Goal: Task Accomplishment & Management: Complete application form

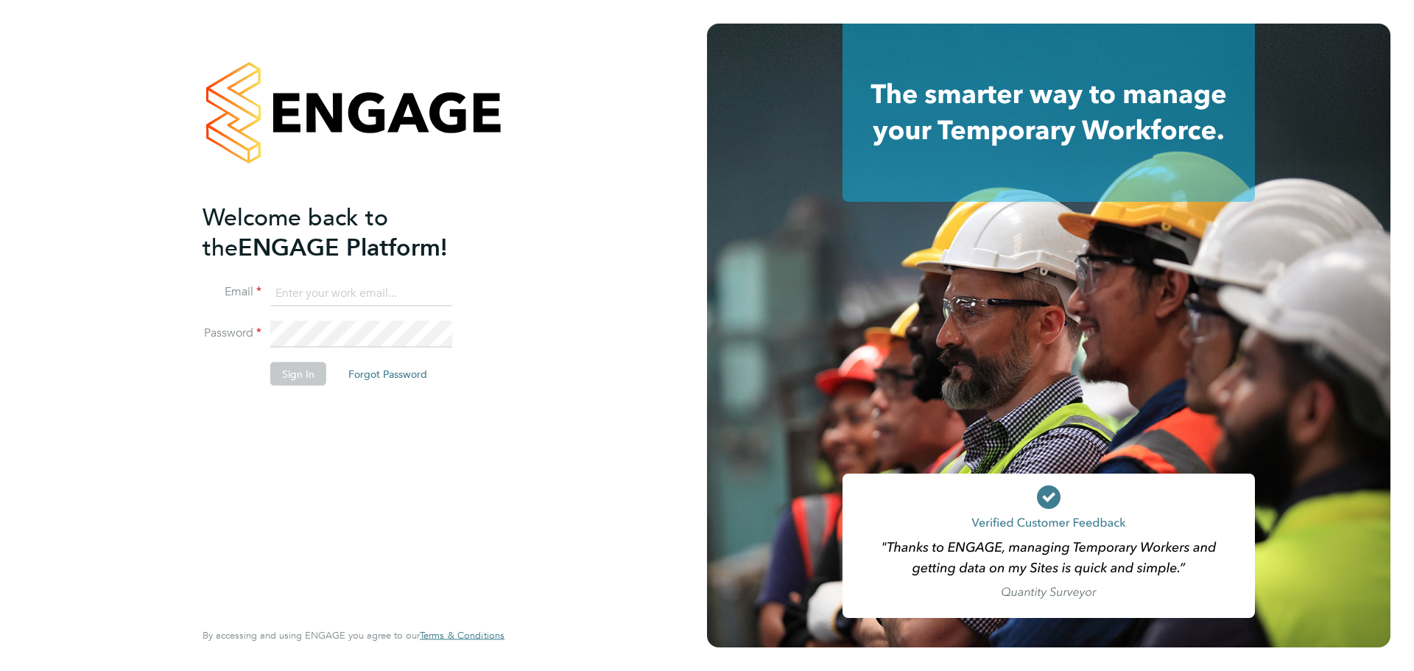
type input "jcordell@tradelinerecruitment.co.uk"
click at [280, 362] on button "Sign In" at bounding box center [298, 373] width 56 height 24
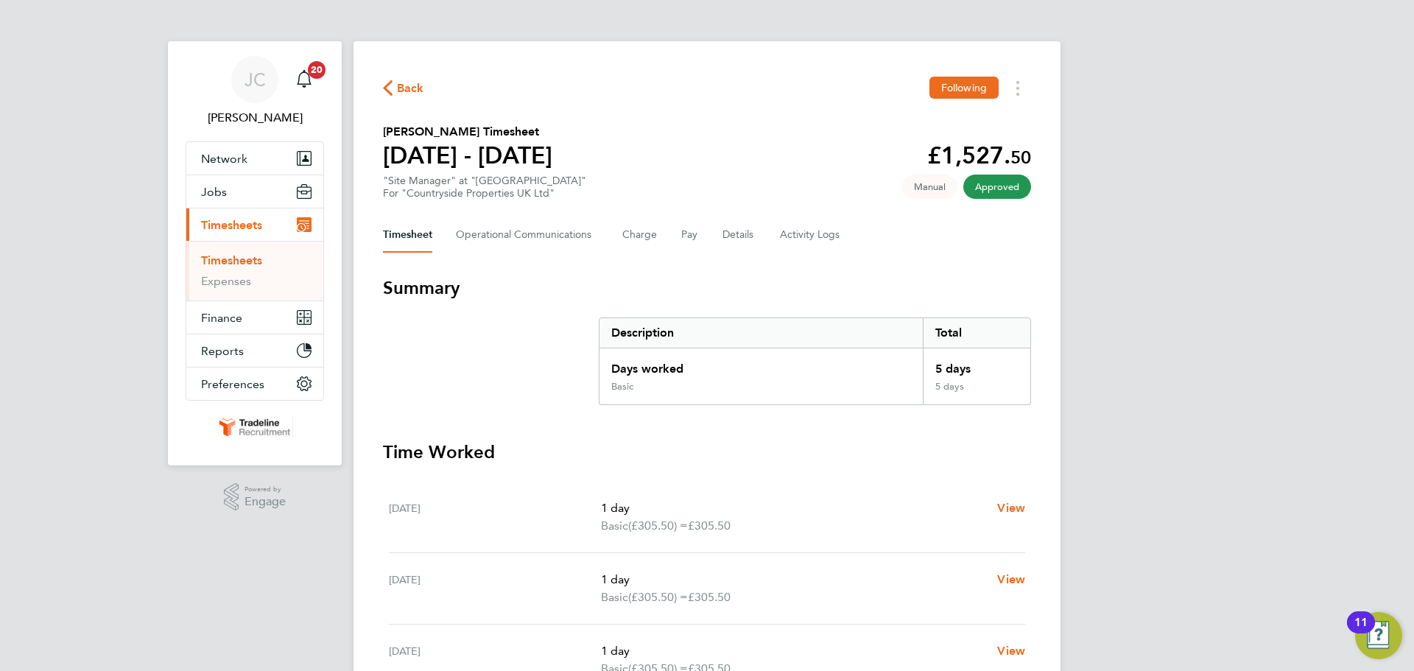
click at [250, 234] on button "Current page: Timesheets" at bounding box center [254, 224] width 137 height 32
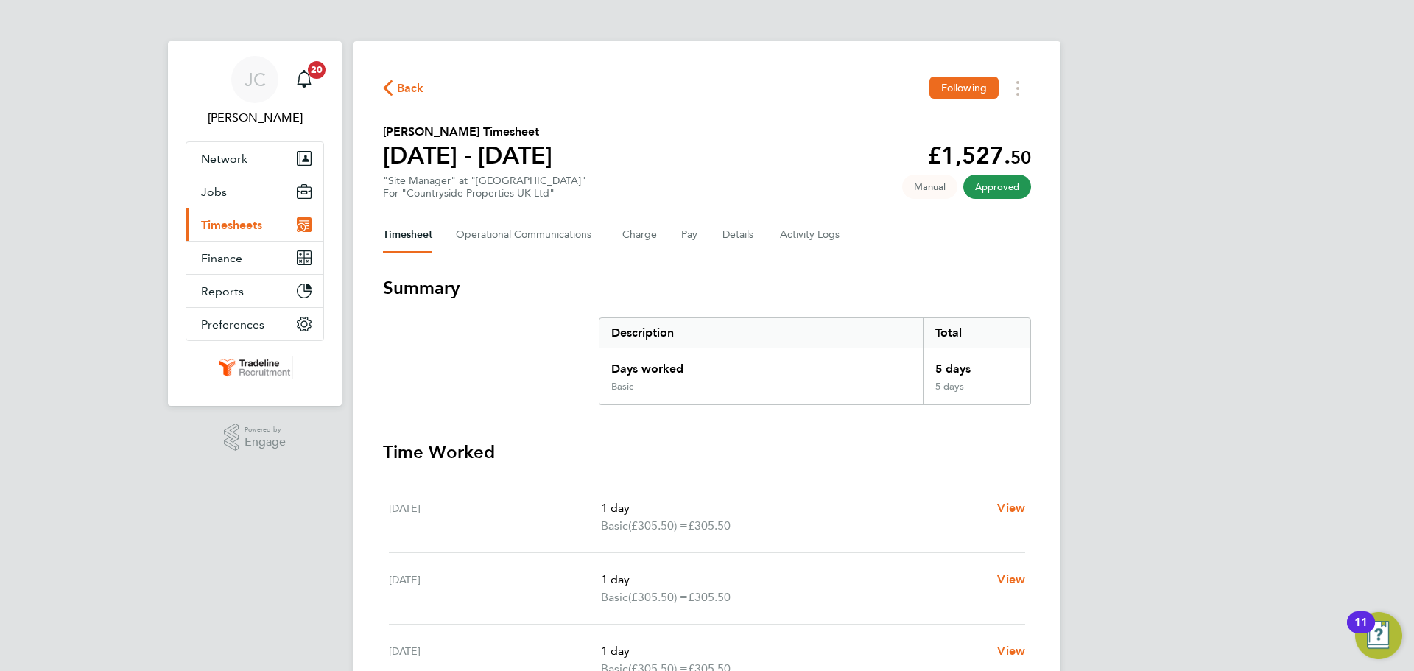
click at [247, 227] on span "Timesheets" at bounding box center [231, 225] width 61 height 14
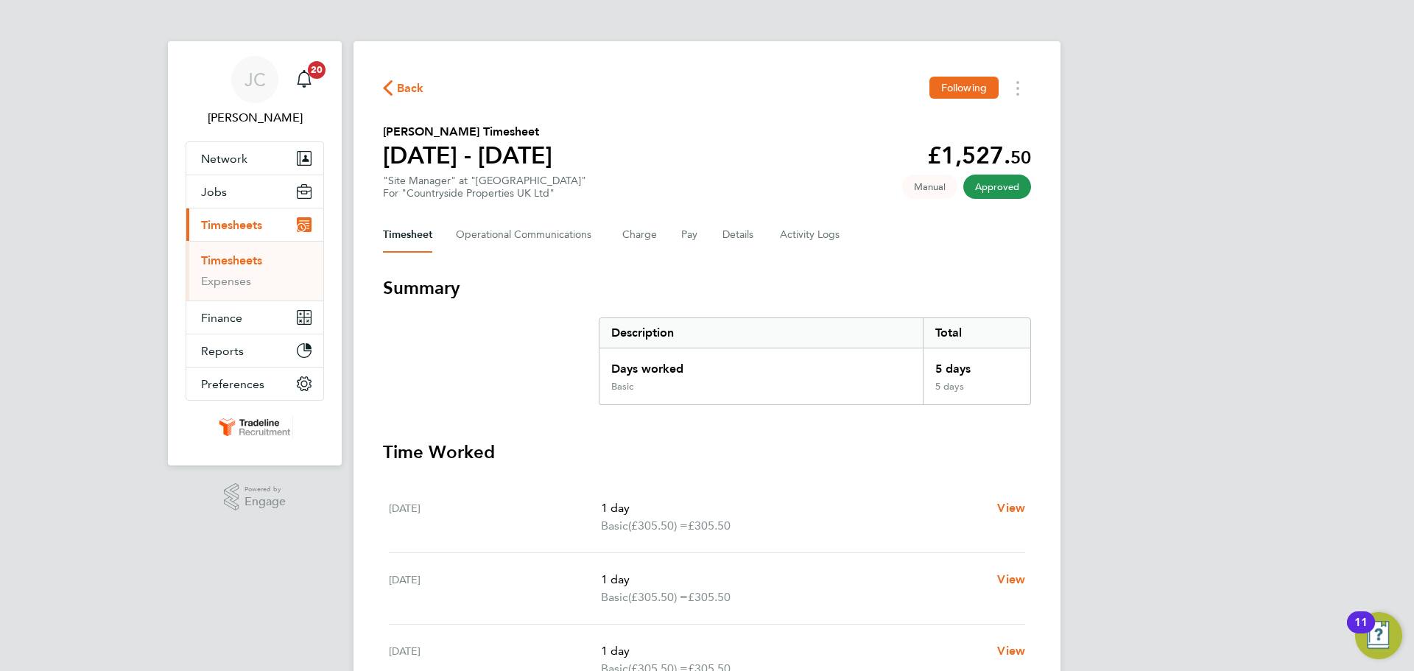
click at [241, 261] on link "Timesheets" at bounding box center [231, 260] width 61 height 14
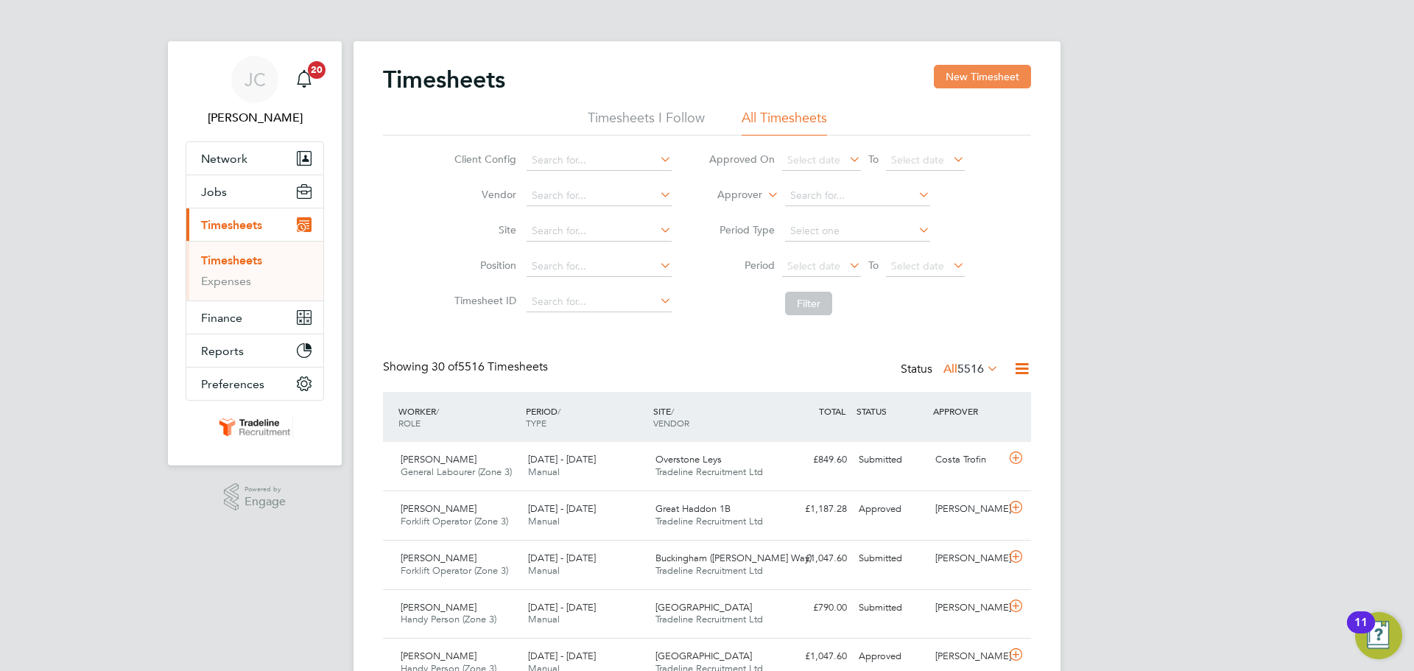
click at [973, 81] on button "New Timesheet" at bounding box center [982, 77] width 97 height 24
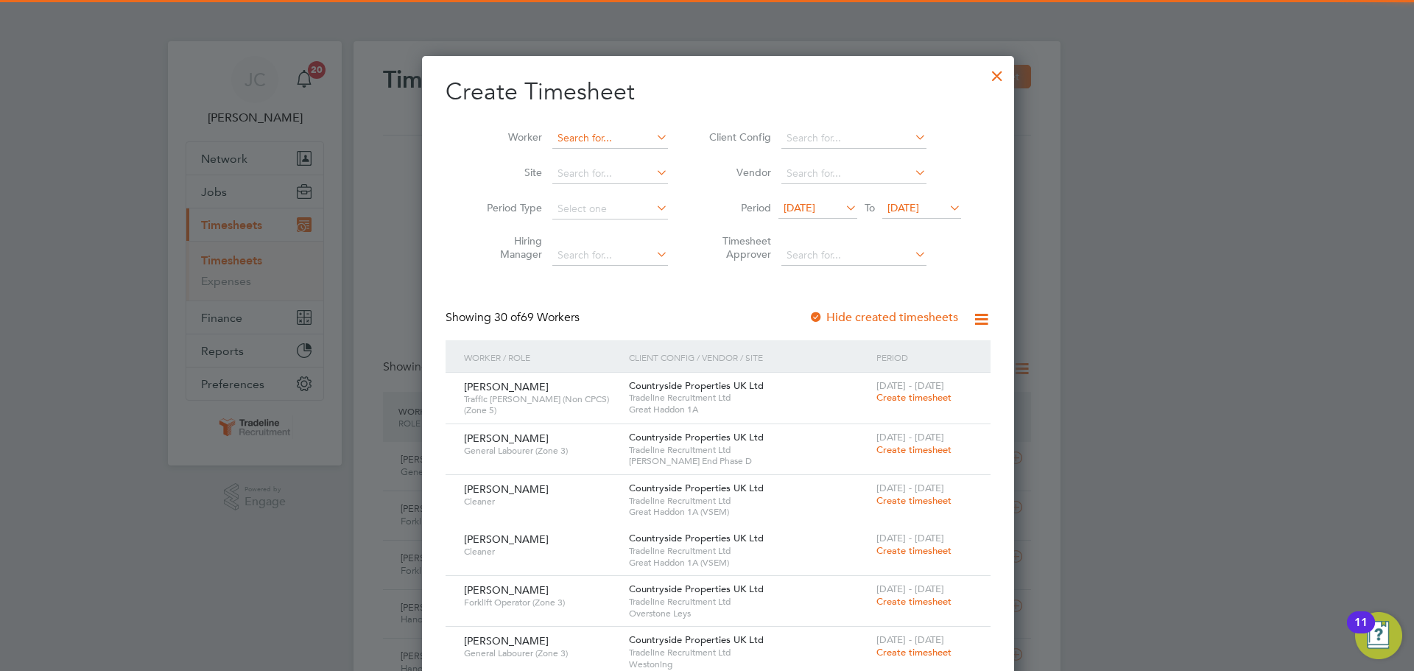
click at [590, 138] on input at bounding box center [610, 138] width 116 height 21
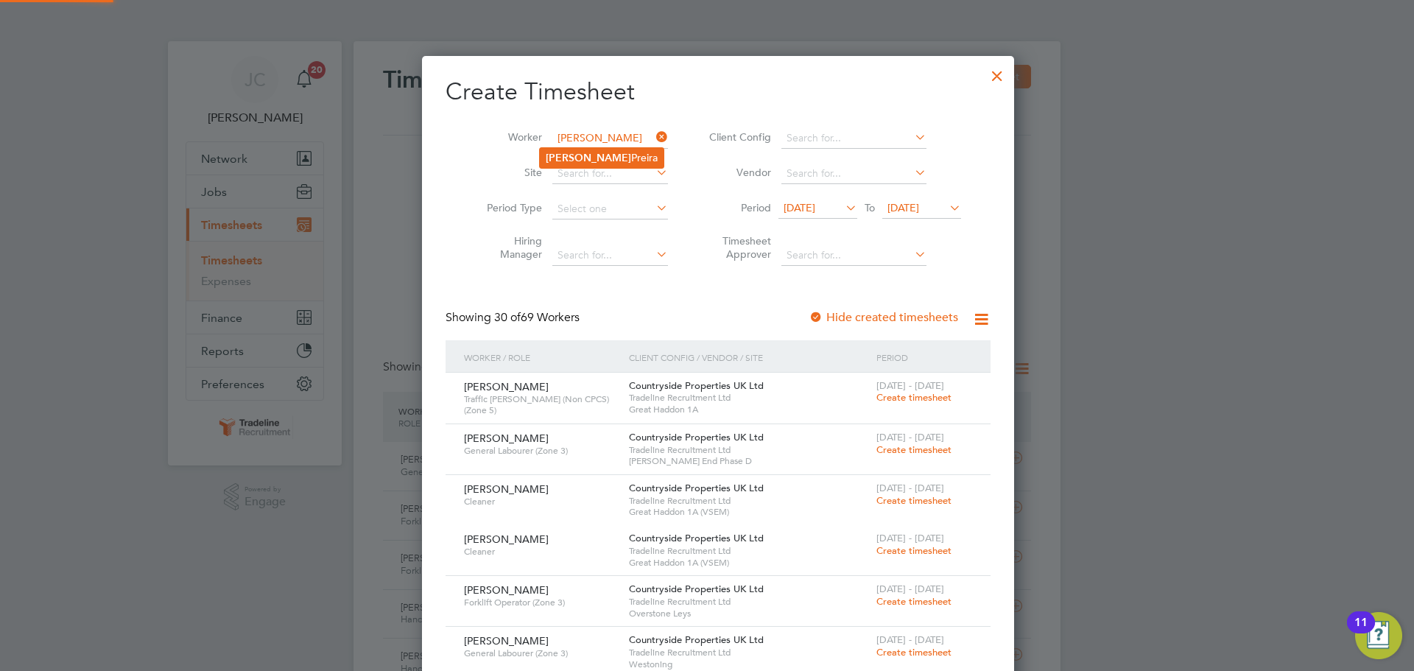
click at [584, 152] on b "[PERSON_NAME]" at bounding box center [588, 158] width 85 height 13
type input "[PERSON_NAME]"
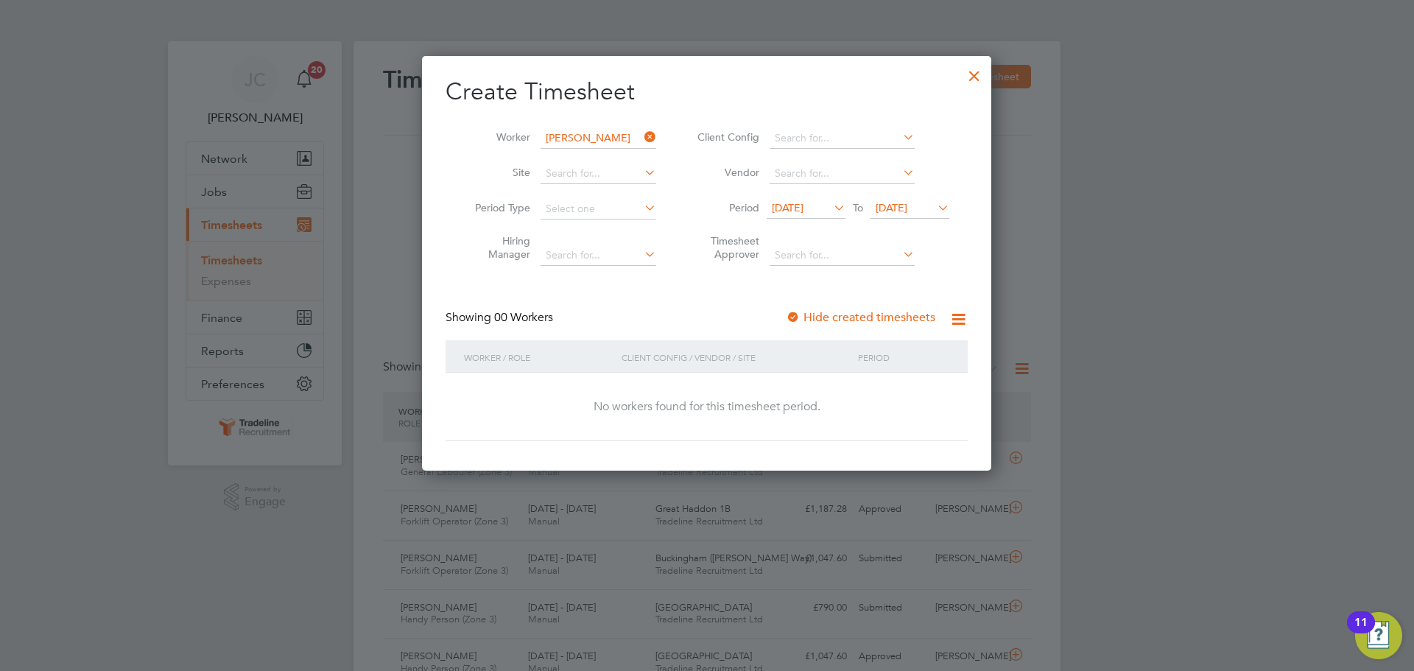
click at [798, 201] on span "[DATE]" at bounding box center [788, 207] width 32 height 13
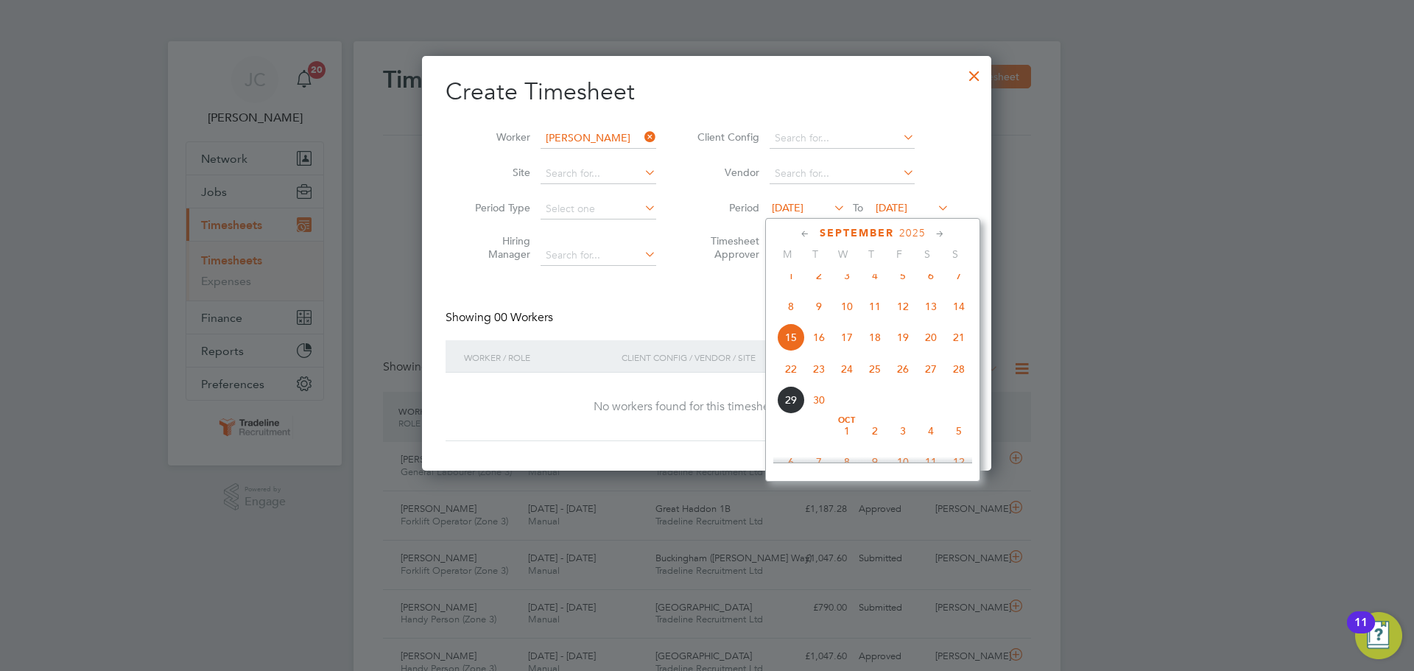
click at [791, 383] on span "22" at bounding box center [791, 369] width 28 height 28
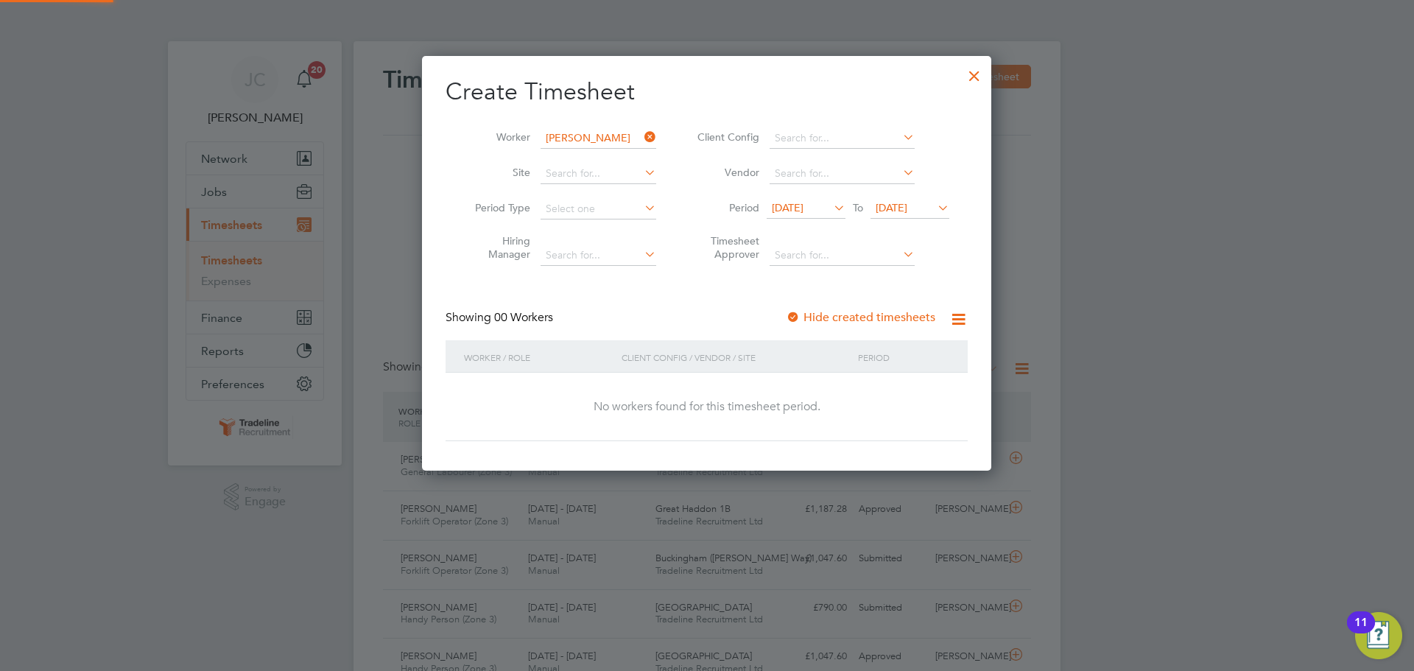
click at [907, 202] on span "[DATE]" at bounding box center [891, 207] width 32 height 13
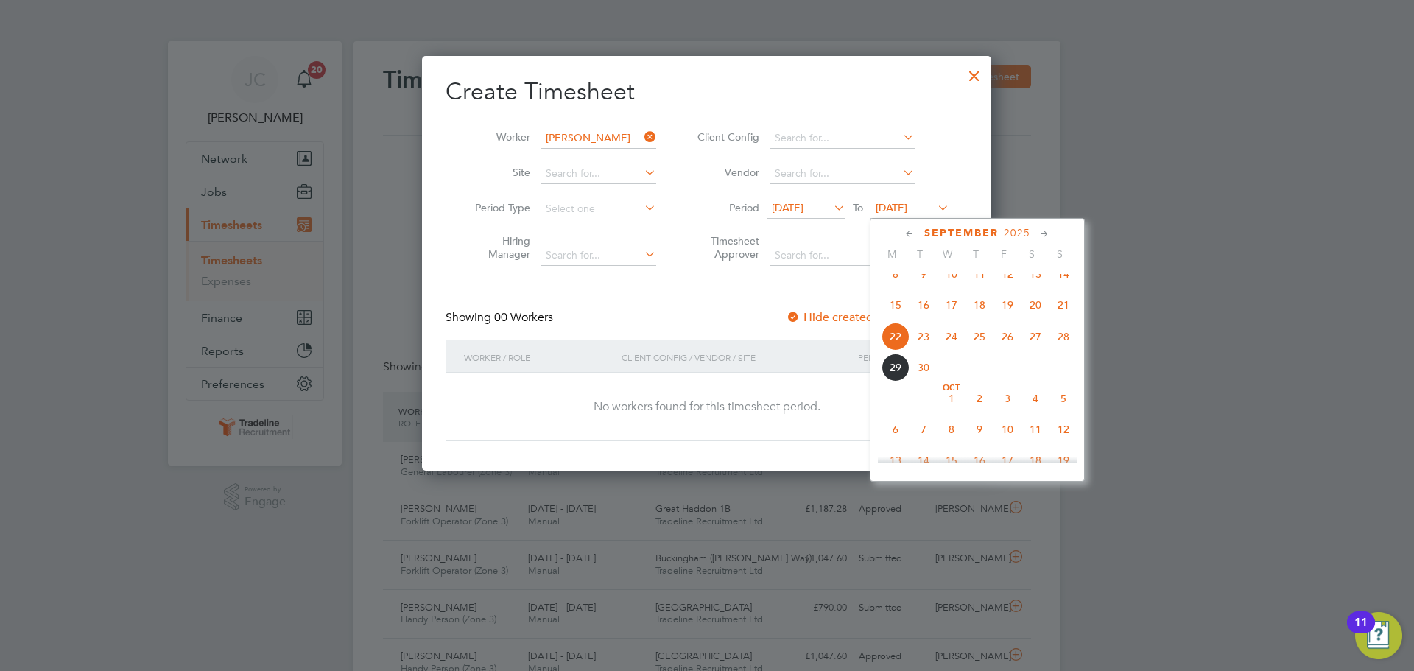
click at [1064, 345] on span "28" at bounding box center [1063, 336] width 28 height 28
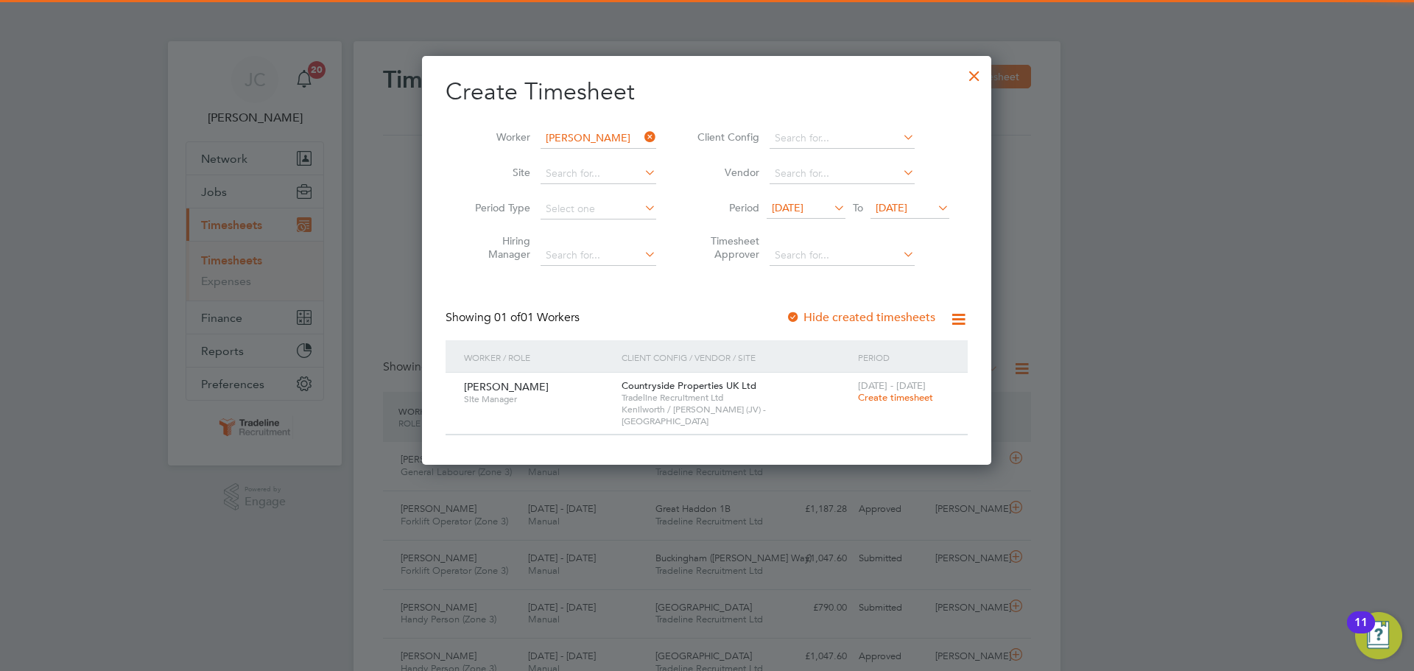
click at [917, 398] on span "Create timesheet" at bounding box center [895, 397] width 75 height 13
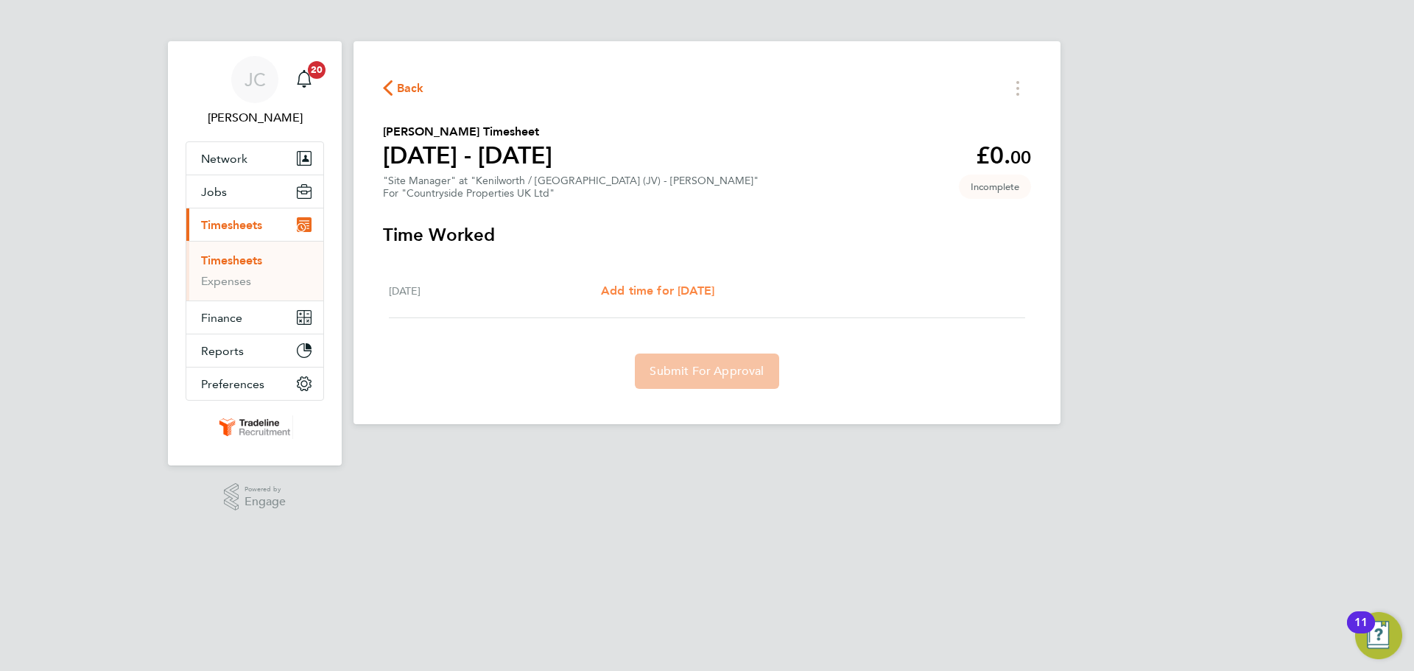
click at [714, 292] on span "Add time for [DATE]" at bounding box center [657, 290] width 113 height 14
select select "30"
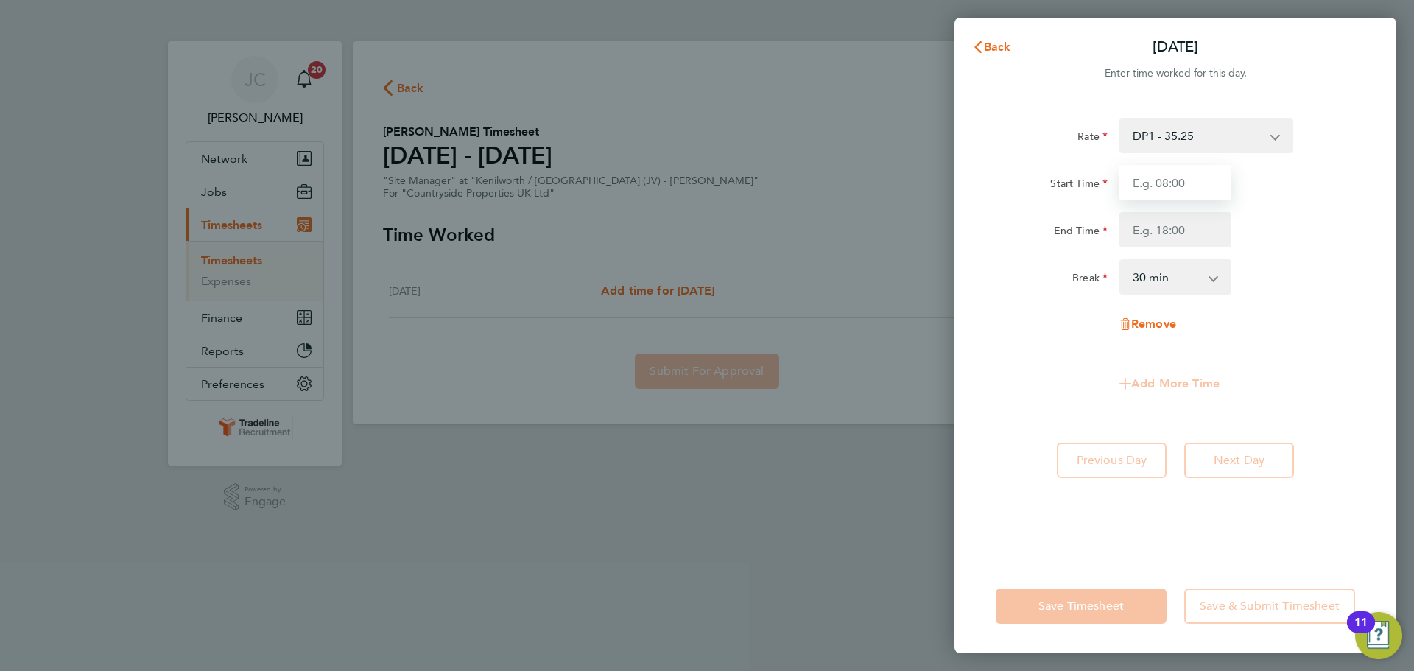
click at [1170, 192] on input "Start Time" at bounding box center [1175, 182] width 112 height 35
type input "07:00"
click at [1186, 218] on input "End Time" at bounding box center [1175, 229] width 112 height 35
type input "16:30"
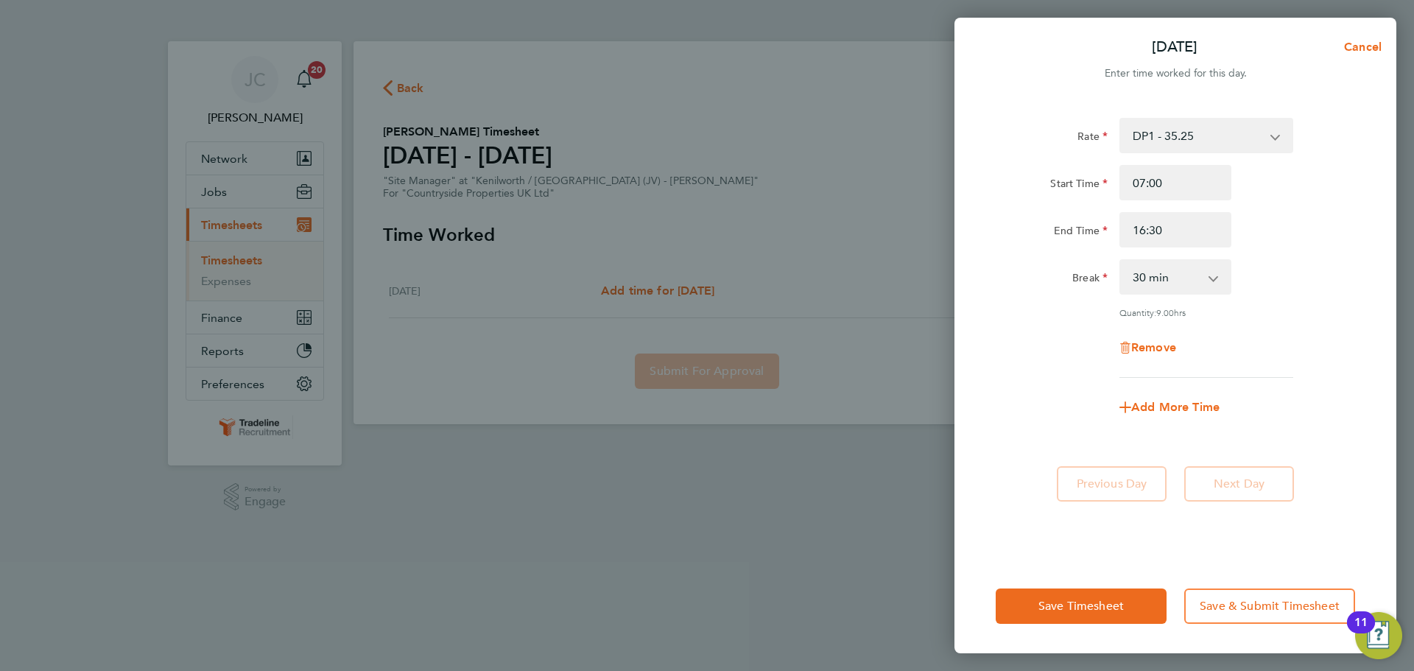
click at [1299, 256] on div "Rate DP1 - 35.25 Basic Start Time 07:00 End Time 16:30 Break 0 min 15 min 30 mi…" at bounding box center [1174, 248] width 359 height 260
click at [1077, 607] on span "Save Timesheet" at bounding box center [1080, 606] width 85 height 15
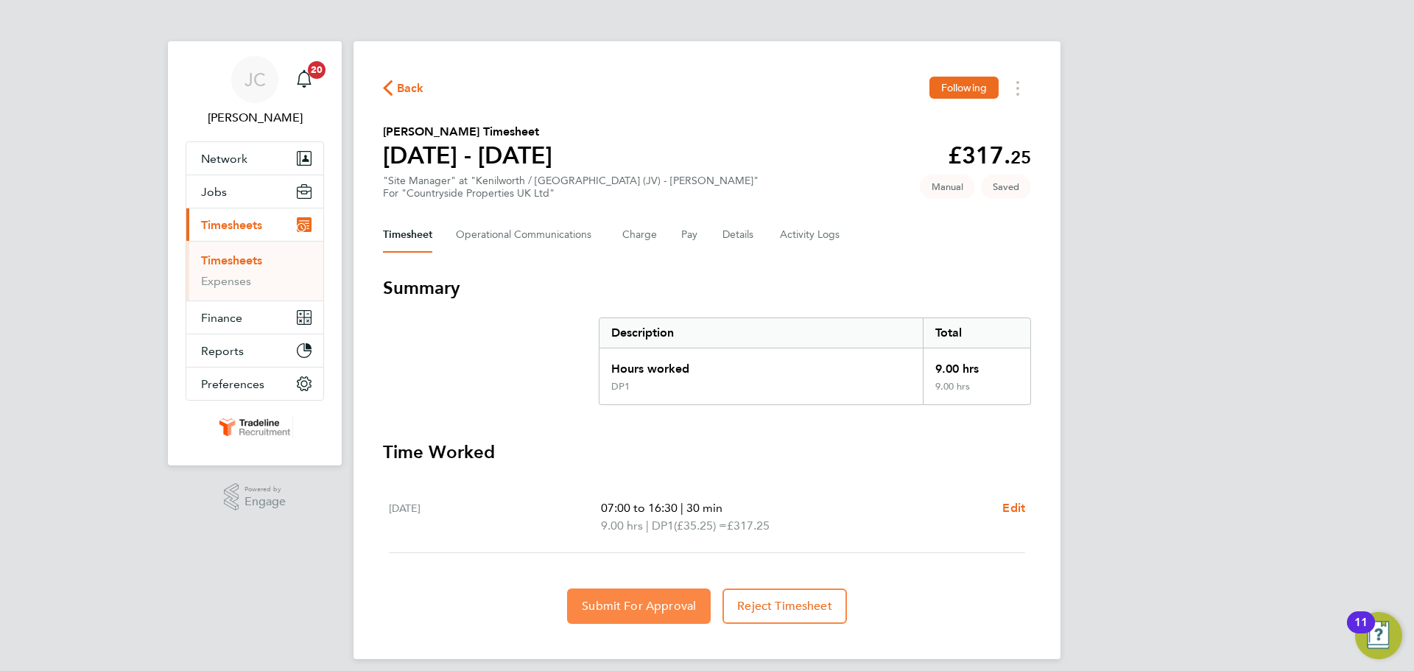
click at [663, 604] on span "Submit For Approval" at bounding box center [639, 606] width 114 height 15
click at [250, 261] on link "Timesheets" at bounding box center [231, 260] width 61 height 14
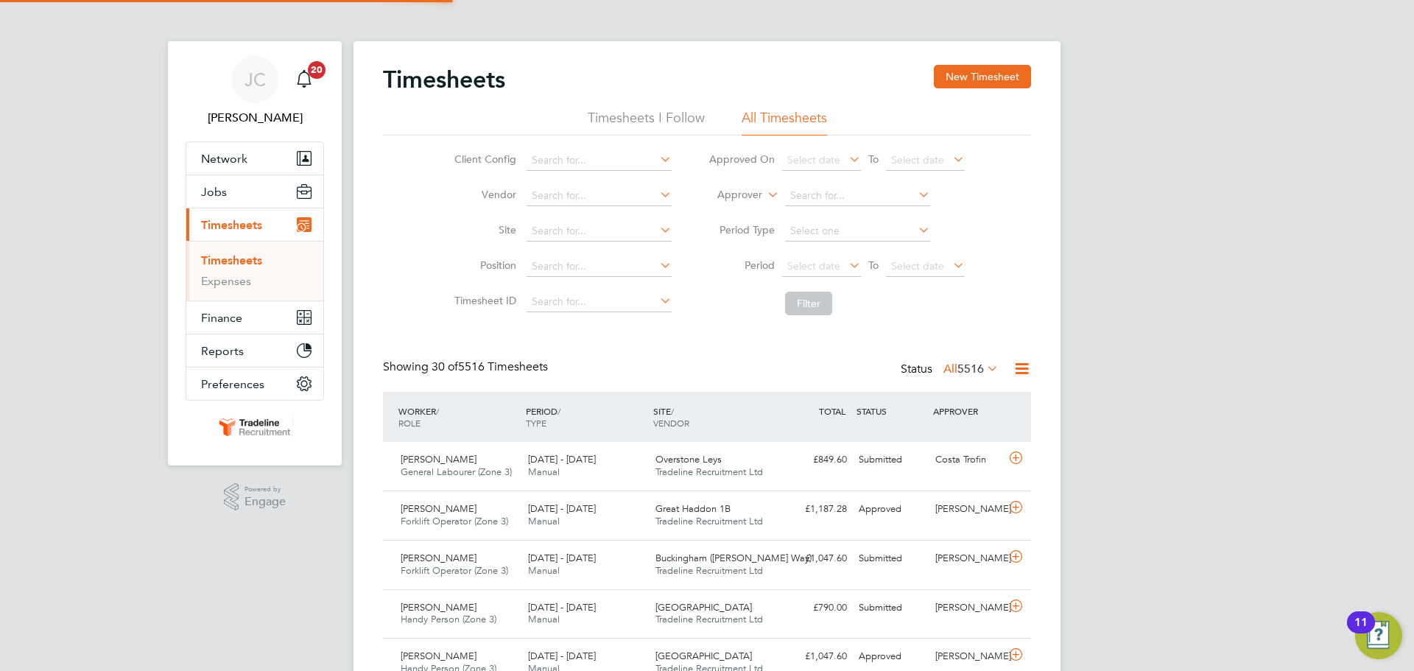
scroll to position [38, 128]
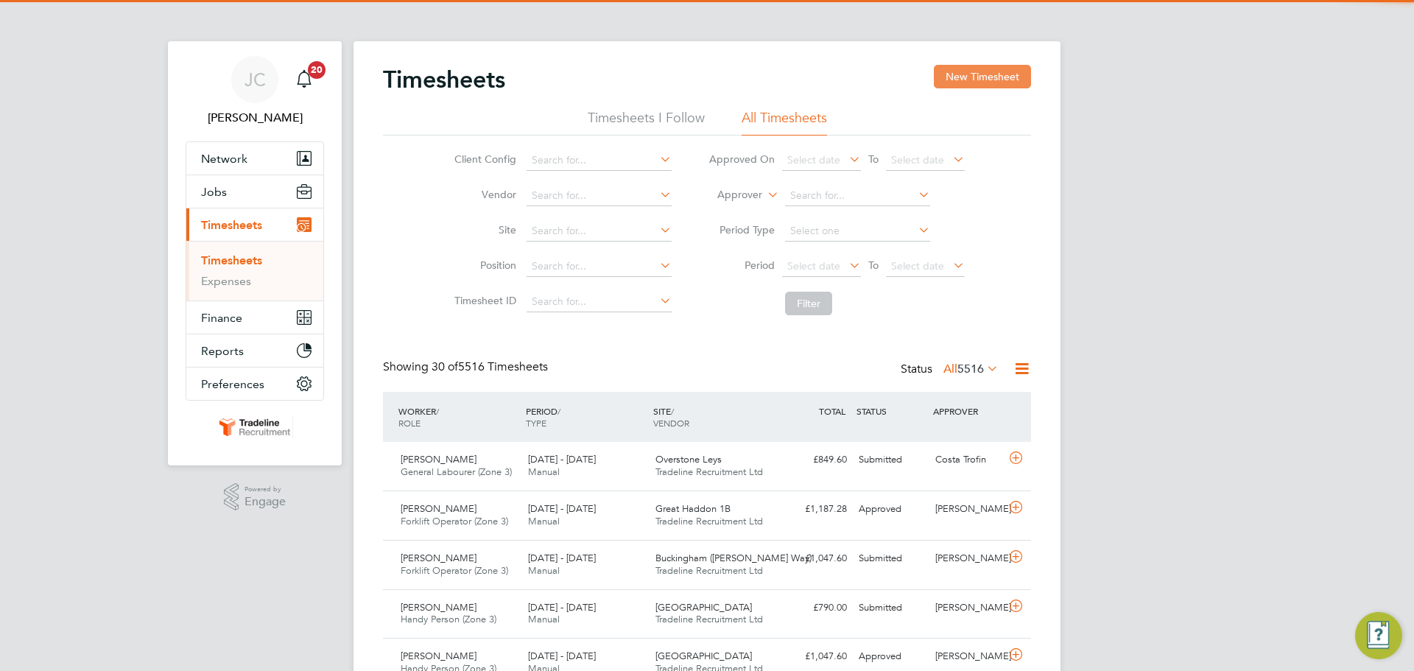
click at [1012, 76] on button "New Timesheet" at bounding box center [982, 77] width 97 height 24
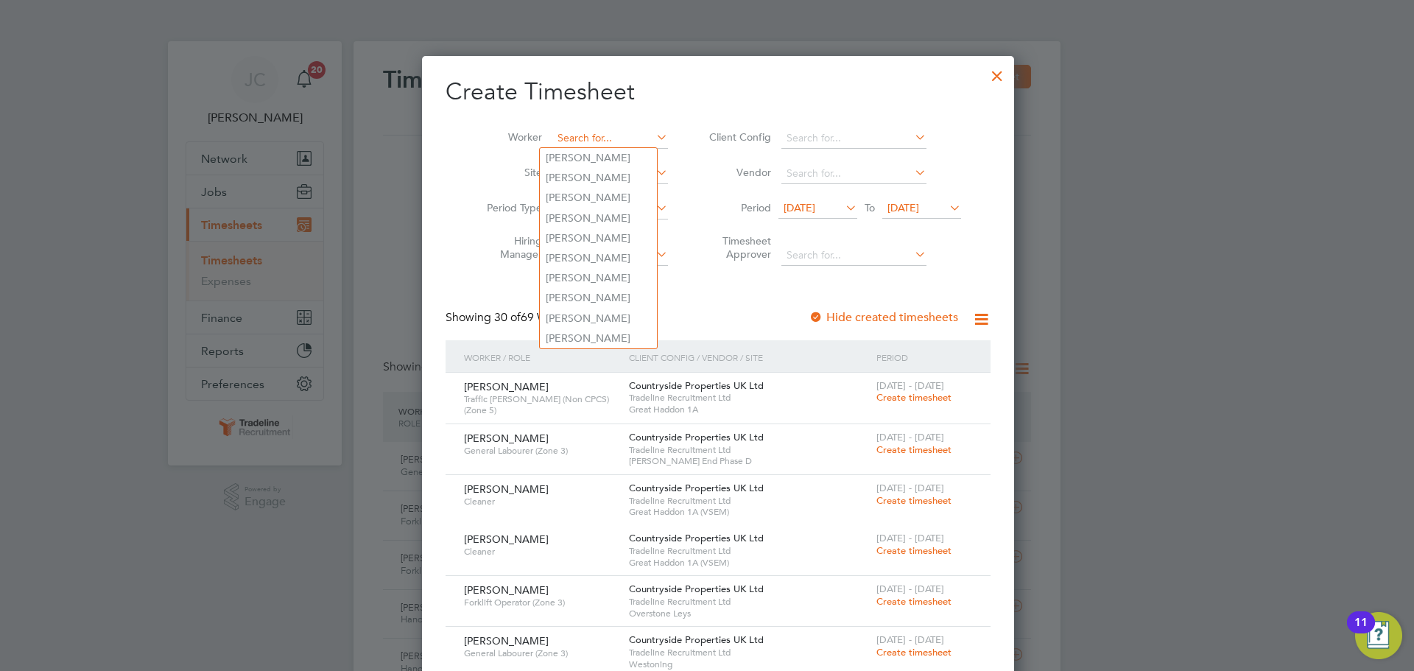
click at [588, 130] on input at bounding box center [610, 138] width 116 height 21
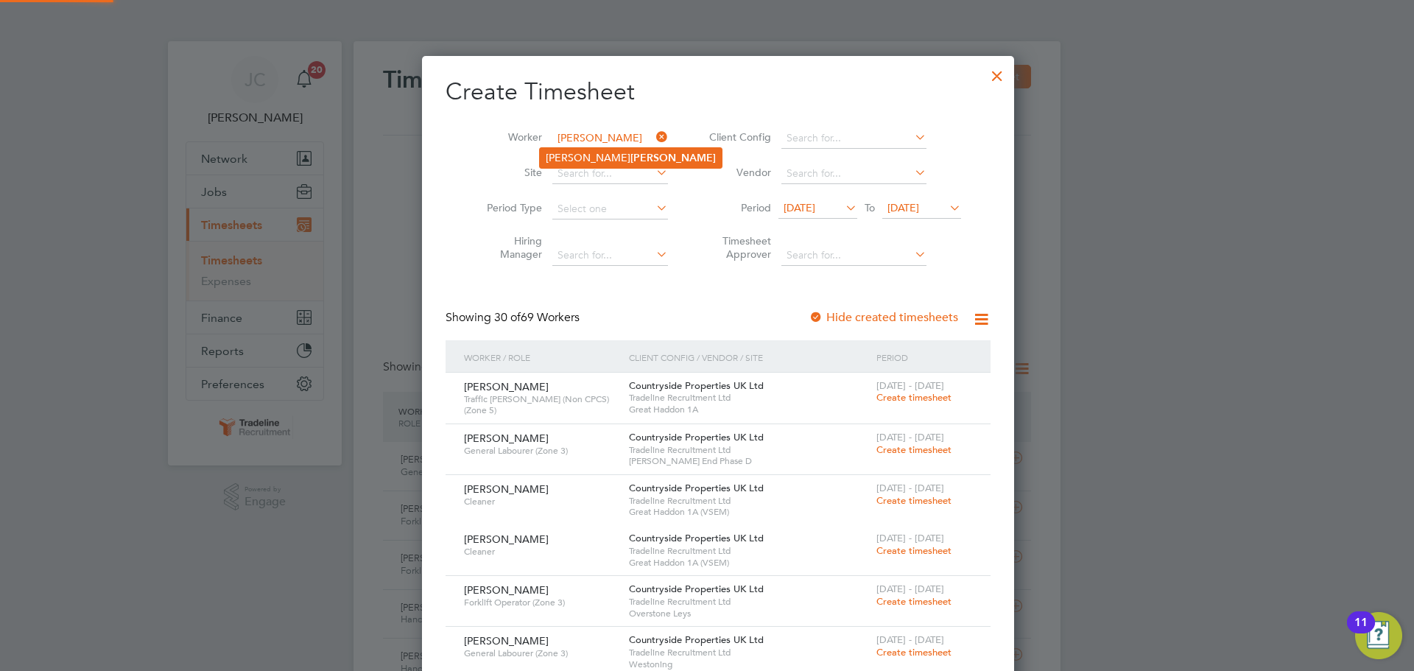
click at [630, 159] on b "[PERSON_NAME]" at bounding box center [672, 158] width 85 height 13
type input "[PERSON_NAME]"
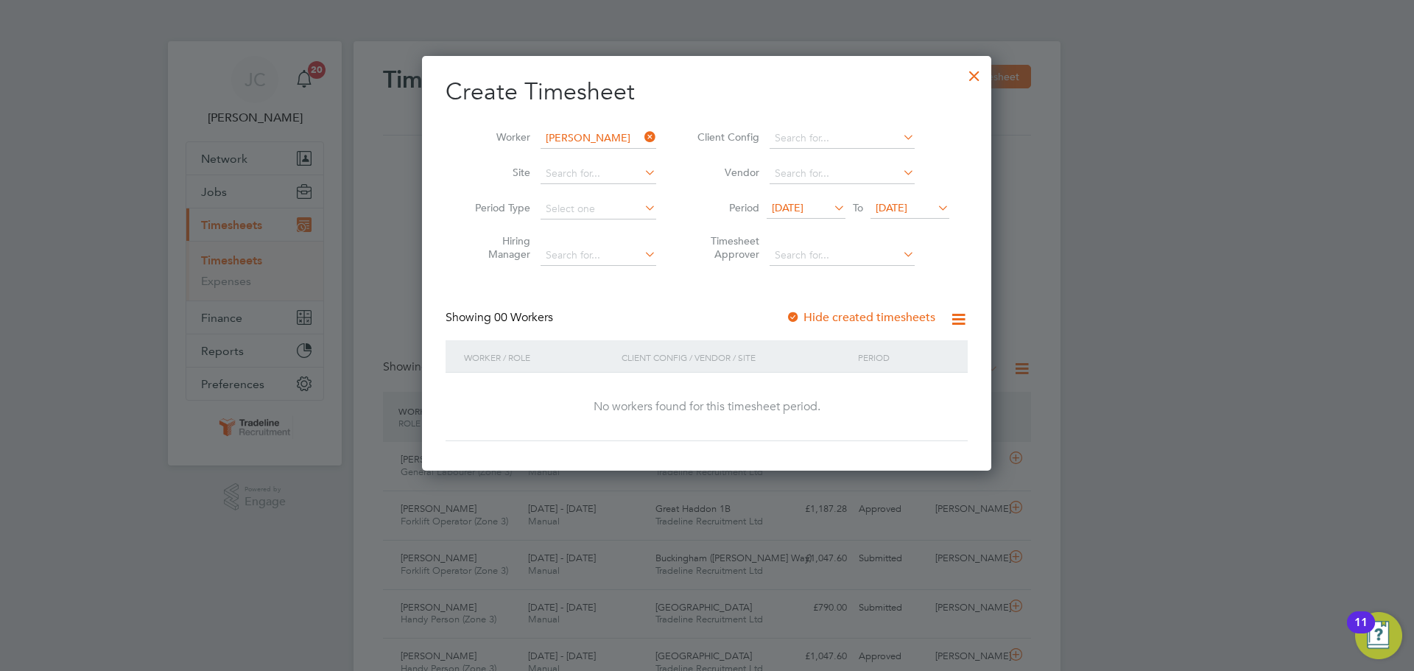
click at [802, 206] on span "[DATE]" at bounding box center [788, 207] width 32 height 13
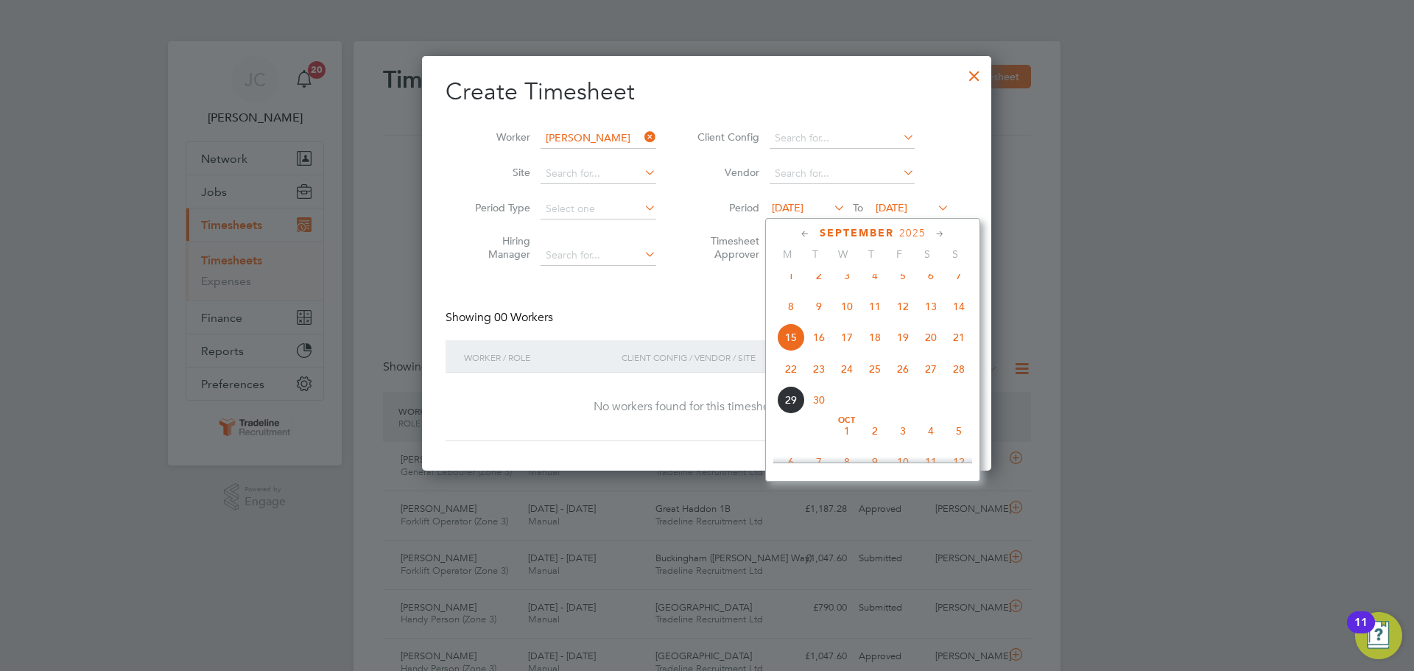
click at [789, 379] on span "22" at bounding box center [791, 369] width 28 height 28
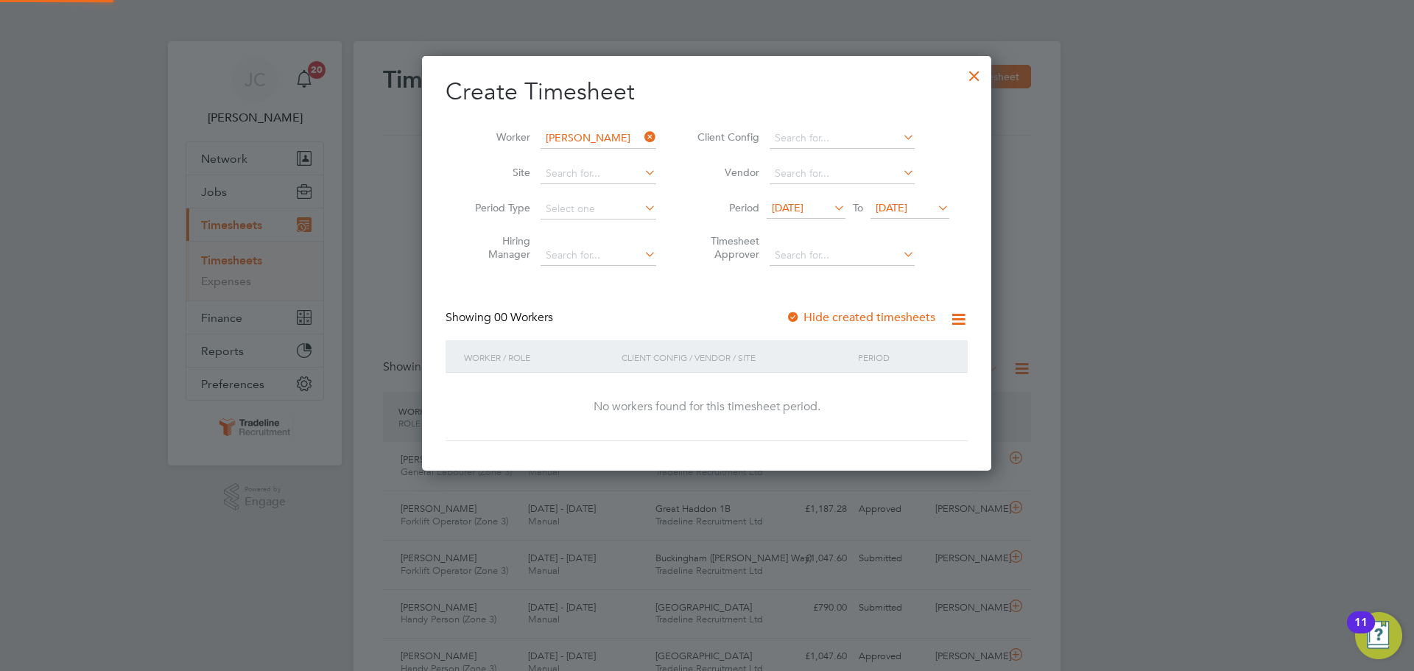
click at [890, 210] on span "[DATE]" at bounding box center [891, 207] width 32 height 13
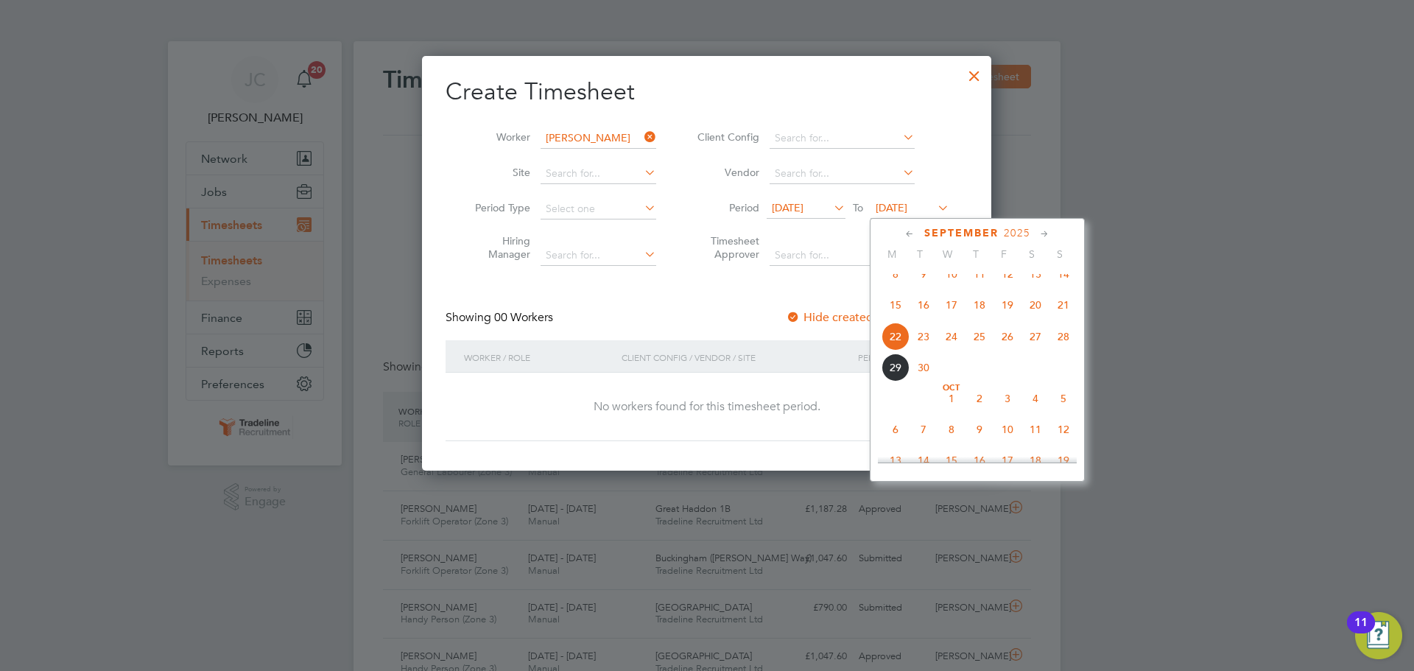
click at [1063, 347] on span "28" at bounding box center [1063, 336] width 28 height 28
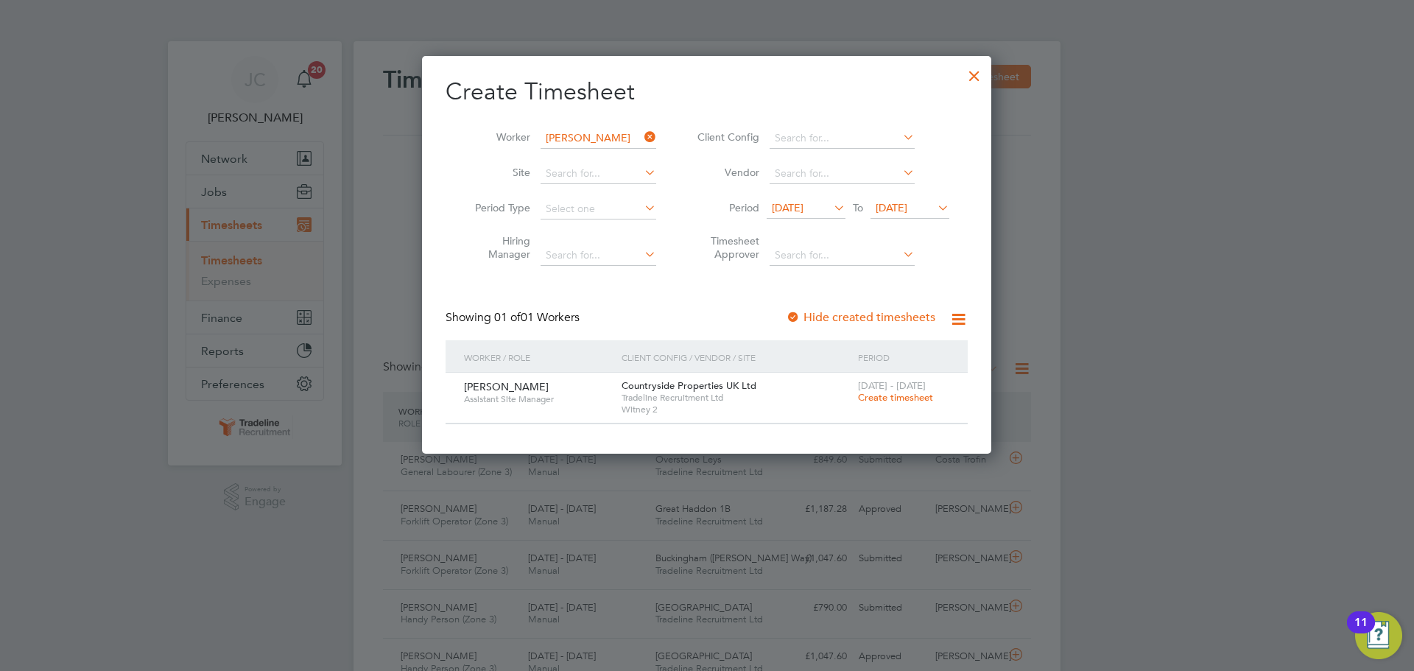
click at [906, 394] on span "Create timesheet" at bounding box center [895, 397] width 75 height 13
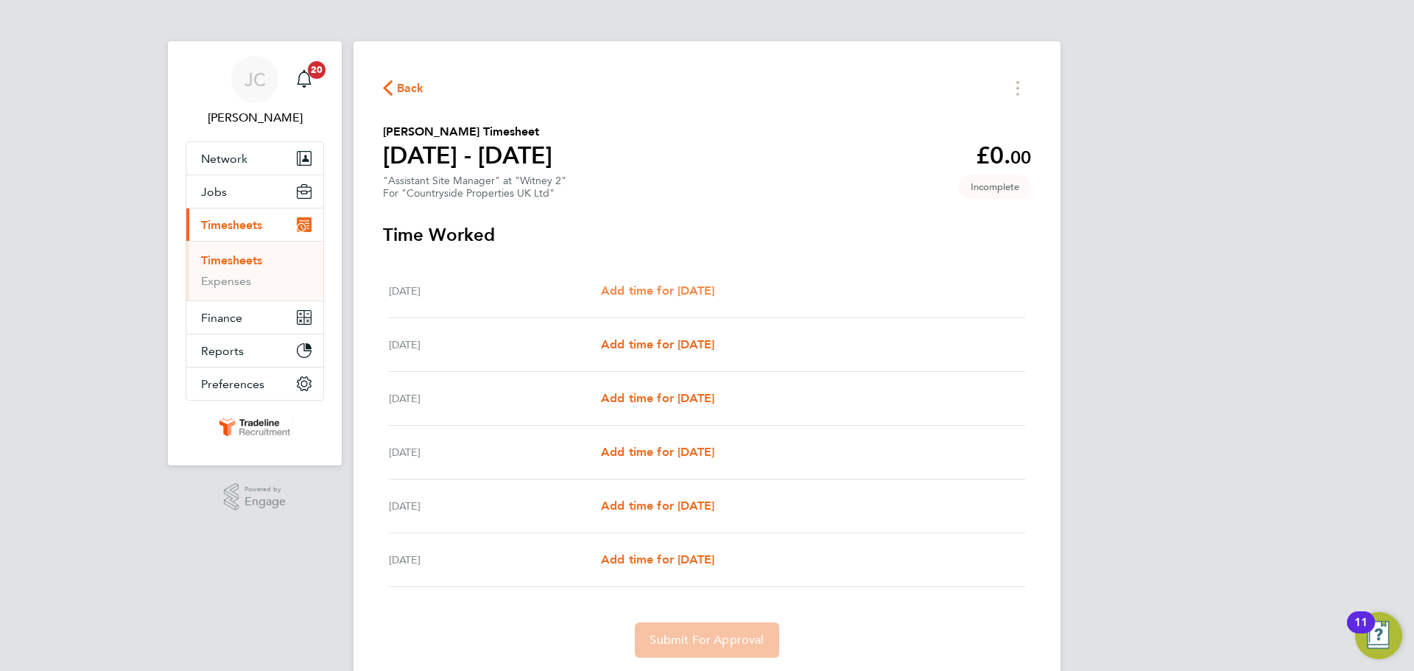
click at [714, 292] on span "Add time for [DATE]" at bounding box center [657, 290] width 113 height 14
select select "30"
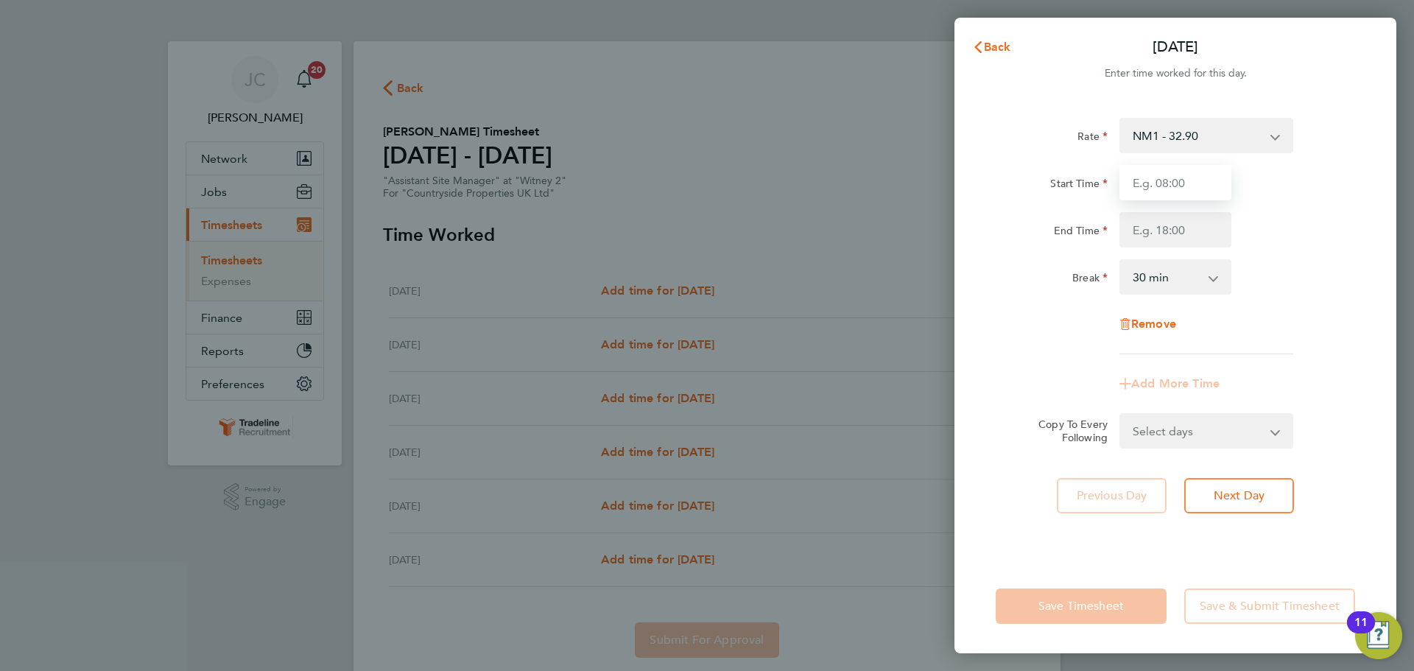
click at [1168, 182] on input "Start Time" at bounding box center [1175, 182] width 112 height 35
type input "07:00"
click at [1178, 225] on input "End Time" at bounding box center [1175, 229] width 112 height 35
type input "16:30"
click at [1313, 301] on div "Rate NM1 - 32.90 Basic Start Time 07:00 End Time 16:30 Break 0 min 15 min 30 mi…" at bounding box center [1174, 236] width 359 height 236
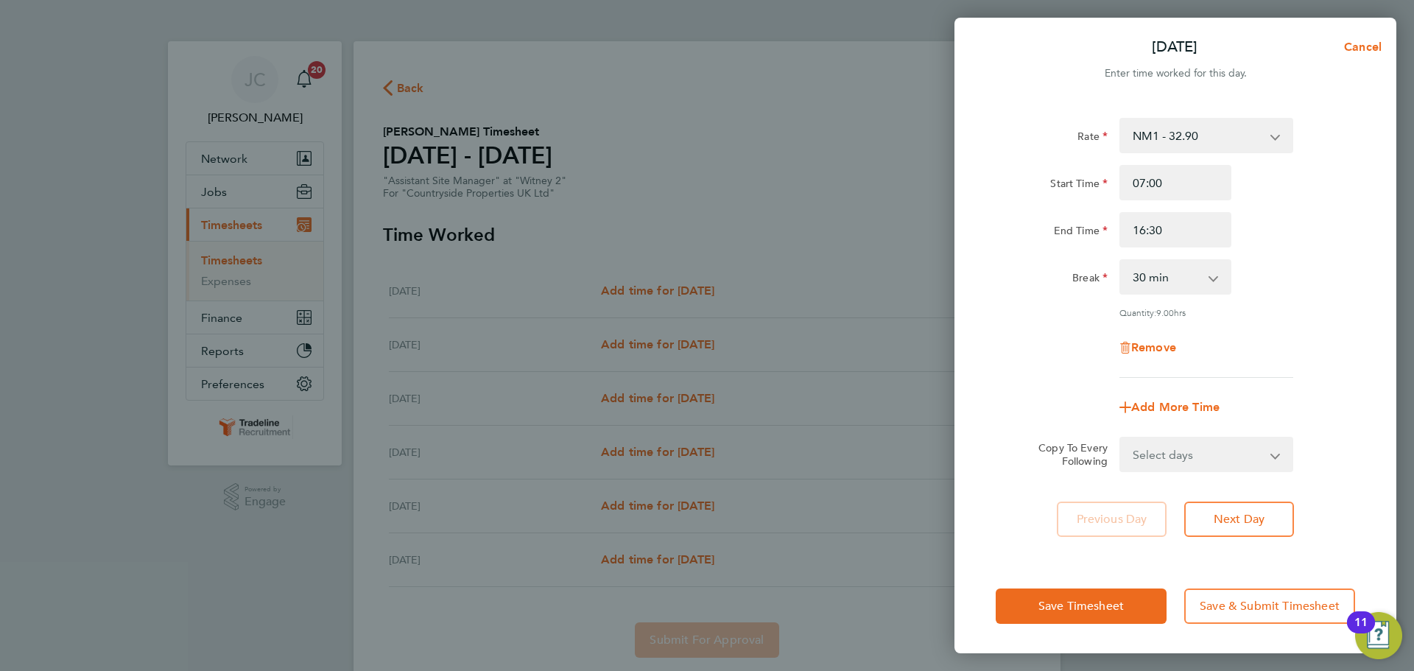
click at [1199, 448] on select "Select days Day Weekday (Mon-Fri) Weekend (Sat-Sun) [DATE] [DATE] [DATE] [DATE]…" at bounding box center [1198, 454] width 155 height 32
select select "WEEKDAY"
click at [1121, 438] on select "Select days Day Weekday (Mon-Fri) Weekend (Sat-Sun) [DATE] [DATE] [DATE] [DATE]…" at bounding box center [1198, 454] width 155 height 32
select select "[DATE]"
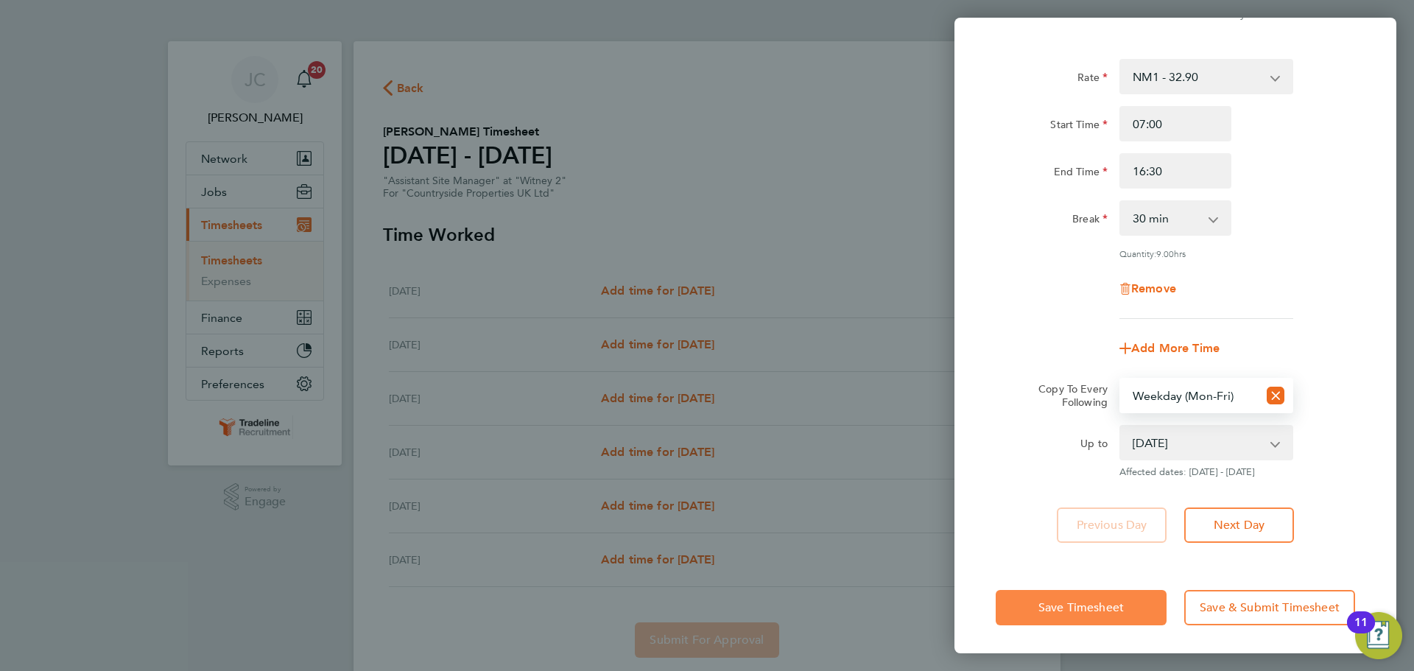
click at [1087, 609] on span "Save Timesheet" at bounding box center [1080, 607] width 85 height 15
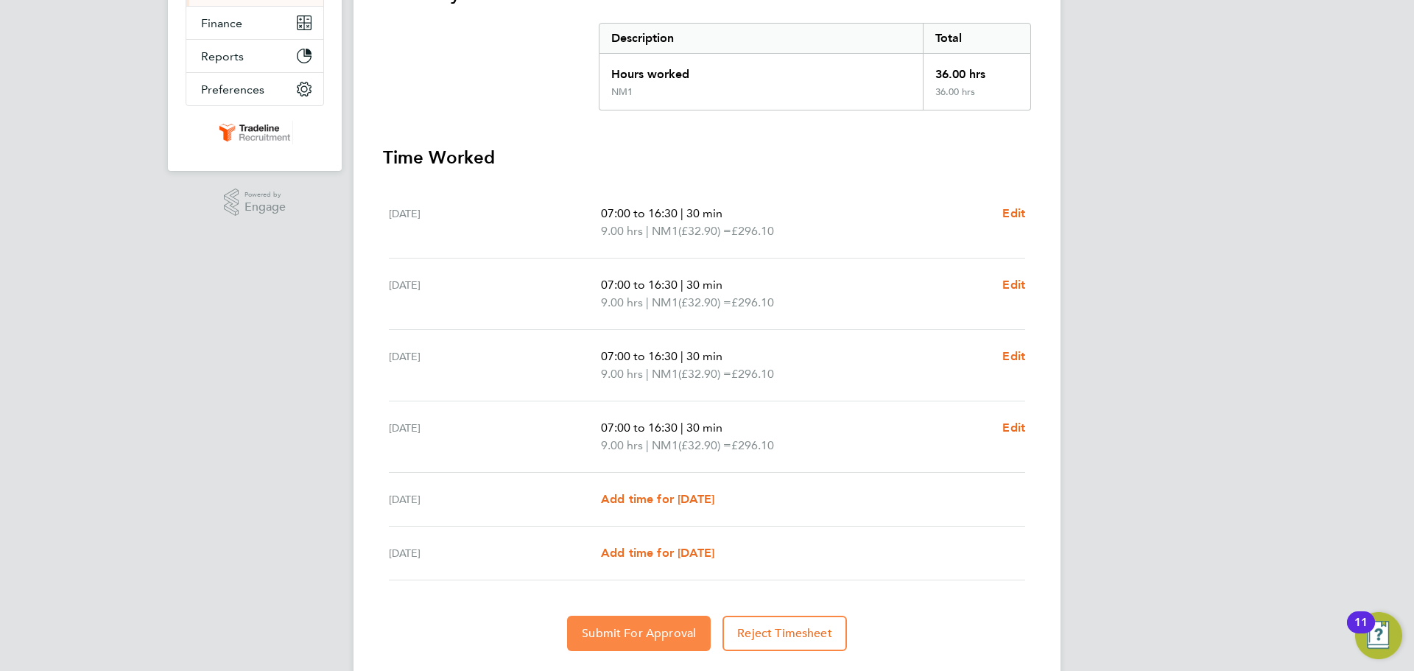
click at [671, 635] on span "Submit For Approval" at bounding box center [639, 633] width 114 height 15
